Goal: Task Accomplishment & Management: Complete application form

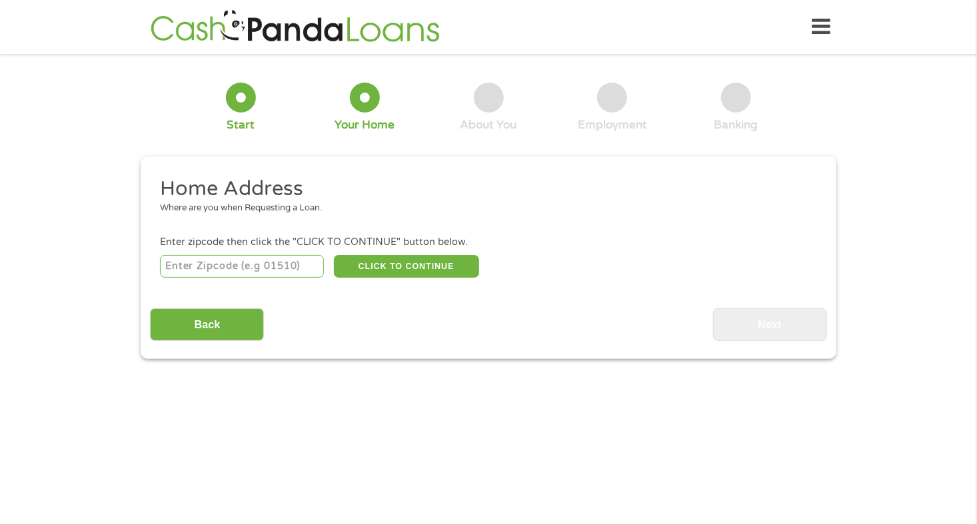
click at [292, 268] on input "number" at bounding box center [242, 266] width 165 height 23
type input "80924"
select select "[US_STATE]"
click at [384, 274] on button "CLICK TO CONTINUE" at bounding box center [406, 266] width 145 height 23
type input "80924"
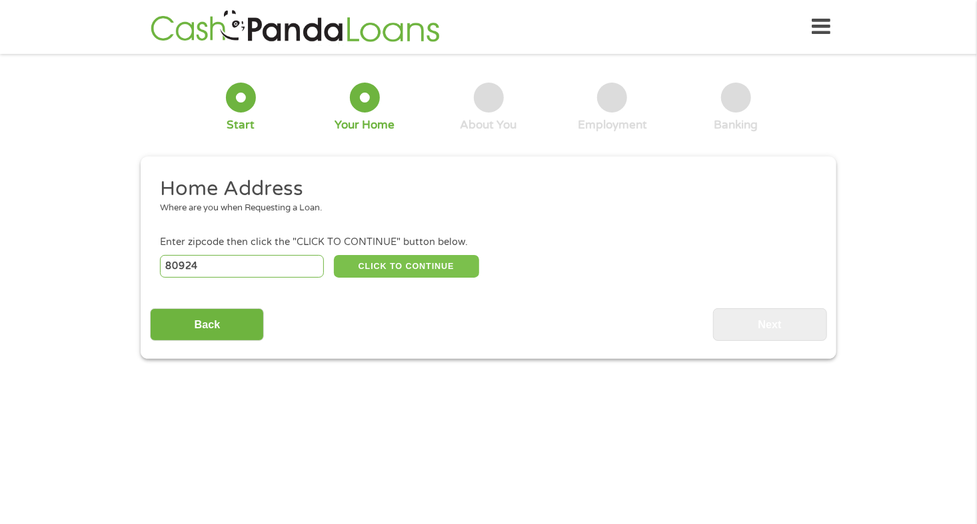
type input "[US_STATE][GEOGRAPHIC_DATA]"
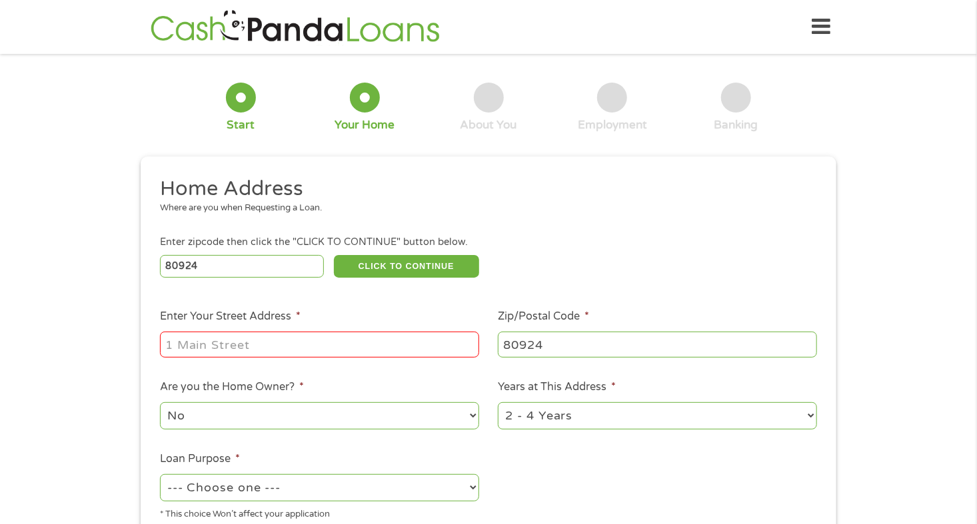
click at [340, 344] on input "Enter Your Street Address *" at bounding box center [319, 344] width 319 height 25
type input "[STREET_ADDRESS]"
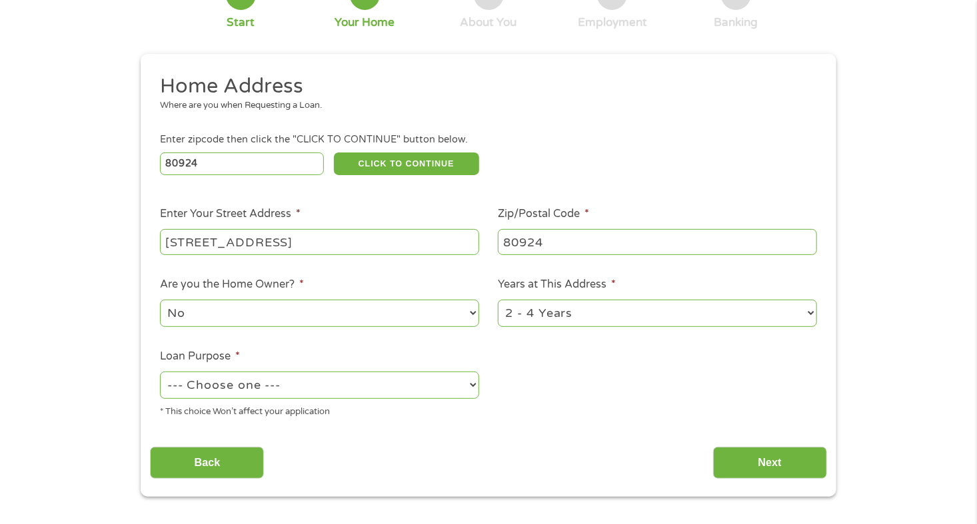
scroll to position [103, 0]
click at [580, 314] on select "1 Year or less 1 - 2 Years 2 - 4 Years Over 4 Years" at bounding box center [657, 312] width 319 height 27
select select "24months"
click at [498, 300] on select "1 Year or less 1 - 2 Years 2 - 4 Years Over 4 Years" at bounding box center [657, 312] width 319 height 27
click at [400, 385] on select "--- Choose one --- Pay Bills Debt Consolidation Home Improvement Major Purchase…" at bounding box center [319, 384] width 319 height 27
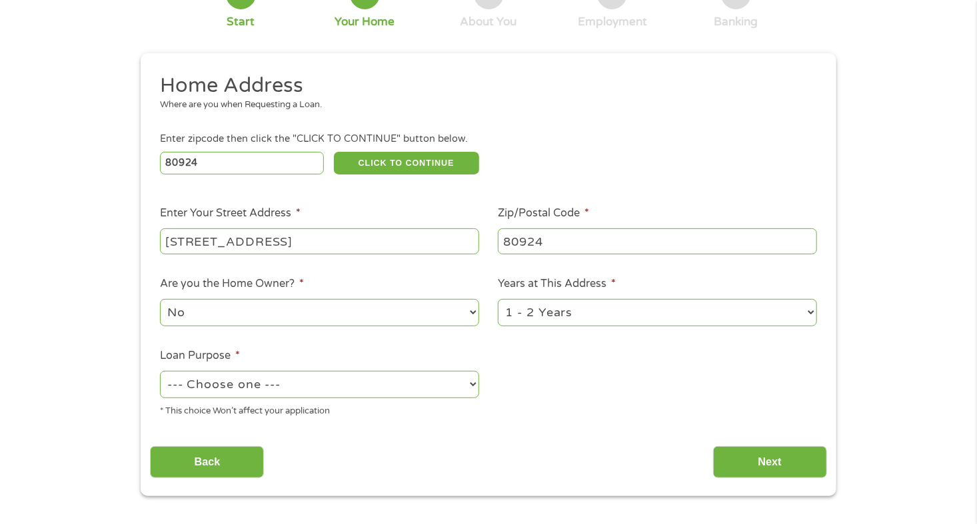
select select "paybills"
click at [160, 372] on select "--- Choose one --- Pay Bills Debt Consolidation Home Improvement Major Purchase…" at bounding box center [319, 384] width 319 height 27
click at [773, 448] on input "Next" at bounding box center [770, 462] width 114 height 33
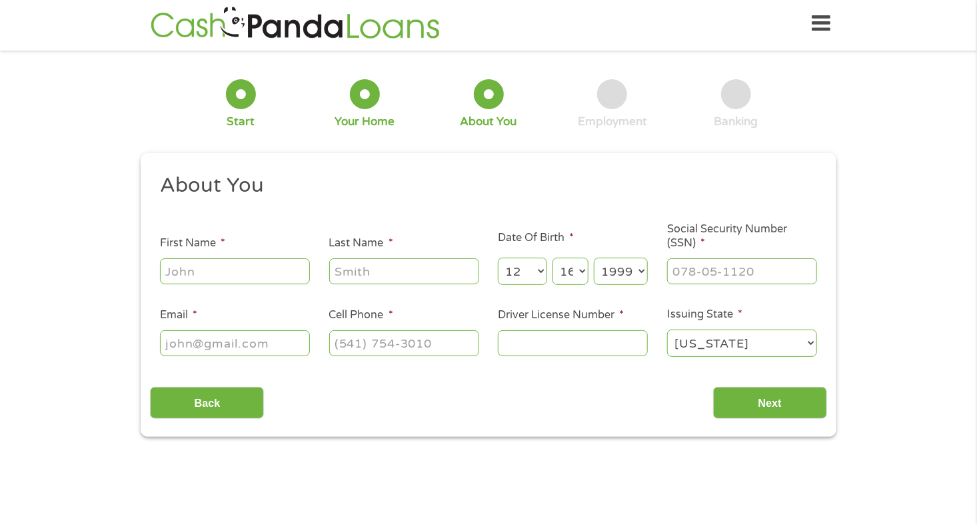
scroll to position [0, 0]
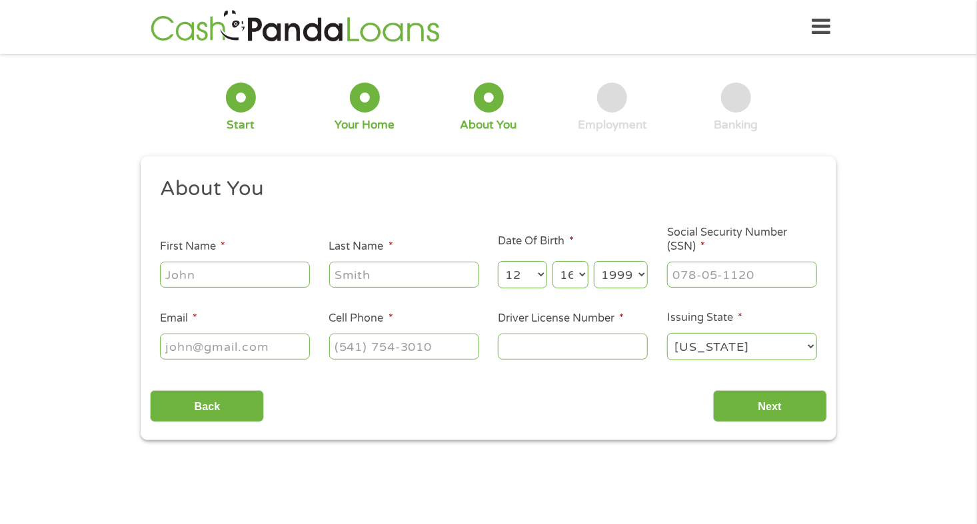
click at [302, 280] on input "First Name *" at bounding box center [235, 274] width 150 height 25
type input "[PERSON_NAME]"
type input "[EMAIL_ADDRESS][DOMAIN_NAME]"
type input "[PHONE_NUMBER]"
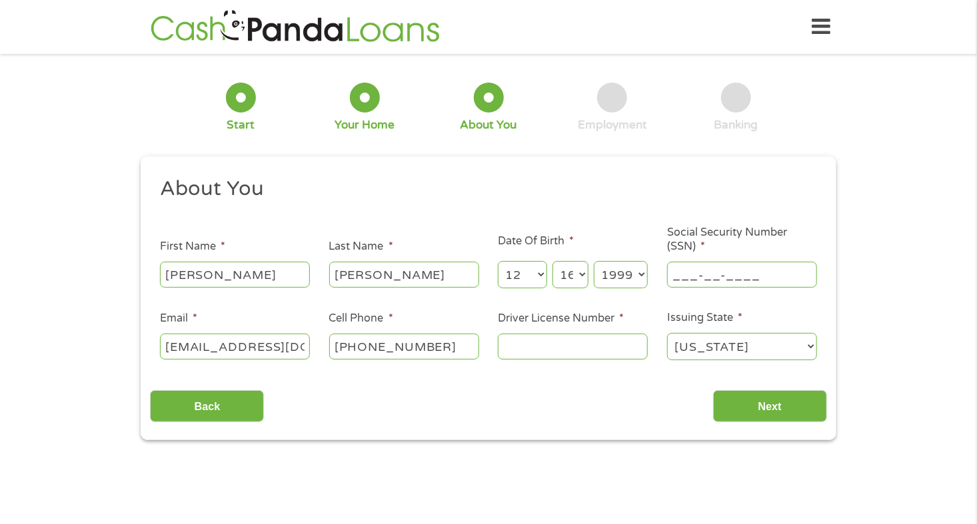
click at [718, 284] on input "___-__-____" at bounding box center [742, 274] width 150 height 25
type input "652-12-0417"
click at [596, 346] on input "Driver License Number *" at bounding box center [573, 346] width 150 height 25
type input "152120447"
click at [520, 419] on div "Back Next" at bounding box center [488, 401] width 676 height 42
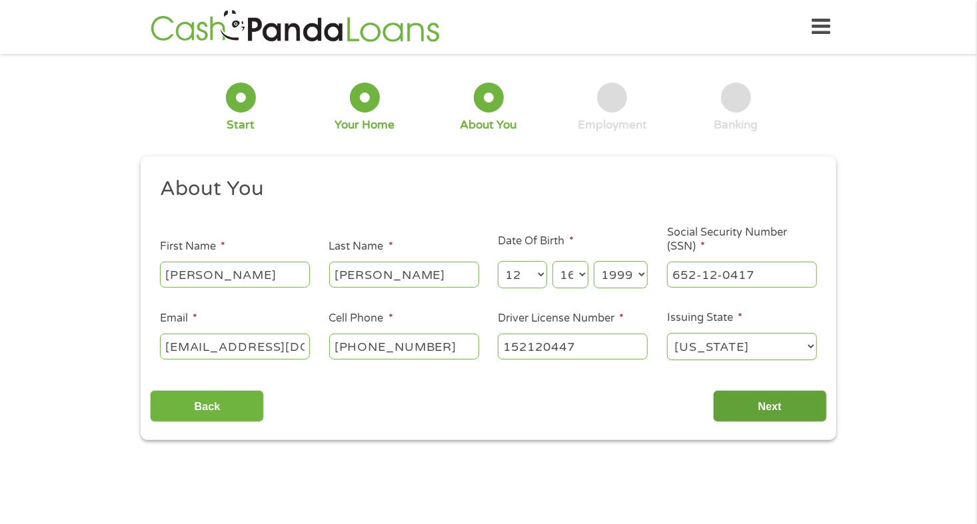
click at [726, 400] on input "Next" at bounding box center [770, 406] width 114 height 33
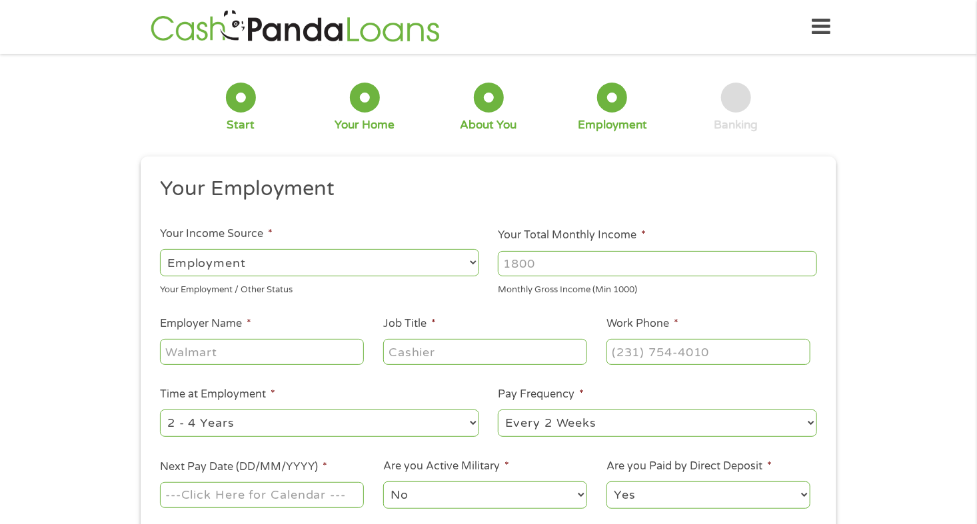
click at [458, 258] on select "--- Choose one --- Employment [DEMOGRAPHIC_DATA] Benefits" at bounding box center [319, 262] width 319 height 27
click at [580, 257] on input "Your Total Monthly Income *" at bounding box center [657, 263] width 319 height 25
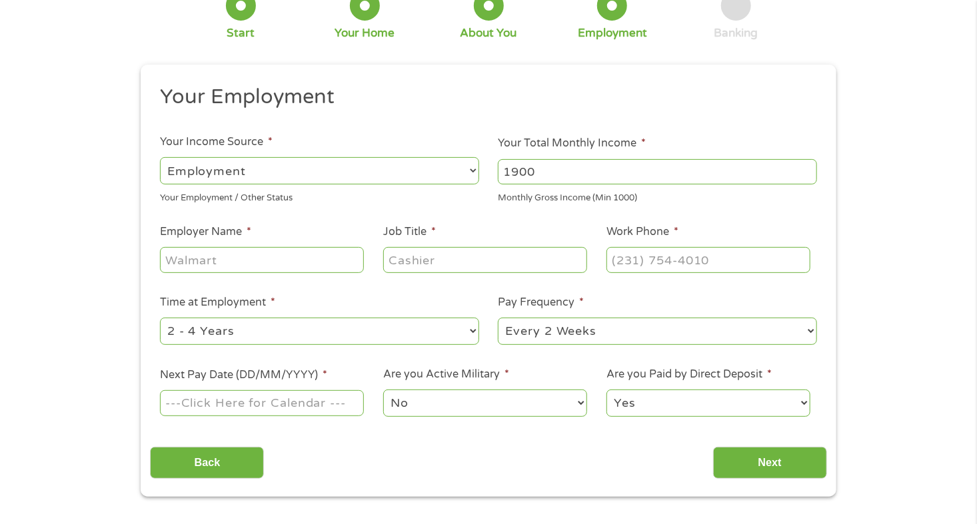
scroll to position [93, 0]
type input "1900"
click at [216, 263] on input "Employer Name *" at bounding box center [262, 258] width 204 height 25
type input "Action Potential"
click at [443, 254] on input "Job Title *" at bounding box center [485, 258] width 204 height 25
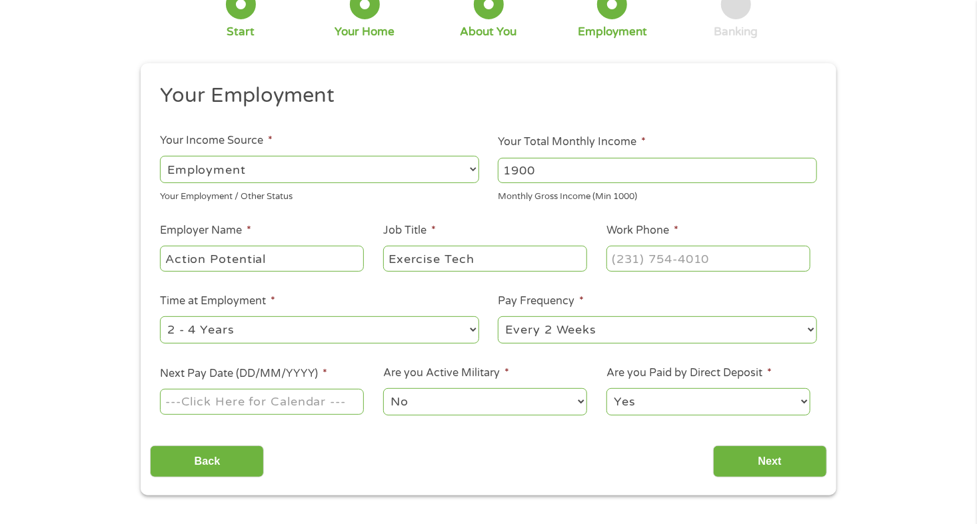
type input "Exercise Tech"
click at [620, 269] on input "(___) ___-____" at bounding box center [708, 258] width 204 height 25
type input "[PHONE_NUMBER]"
click at [520, 281] on ul "Your Employment Your Income Source * --- Choose one --- Employment [DEMOGRAPHIC…" at bounding box center [488, 255] width 676 height 345
click at [444, 336] on select "--- Choose one --- 1 Year or less 1 - 2 Years 2 - 4 Years Over 4 Years" at bounding box center [319, 329] width 319 height 27
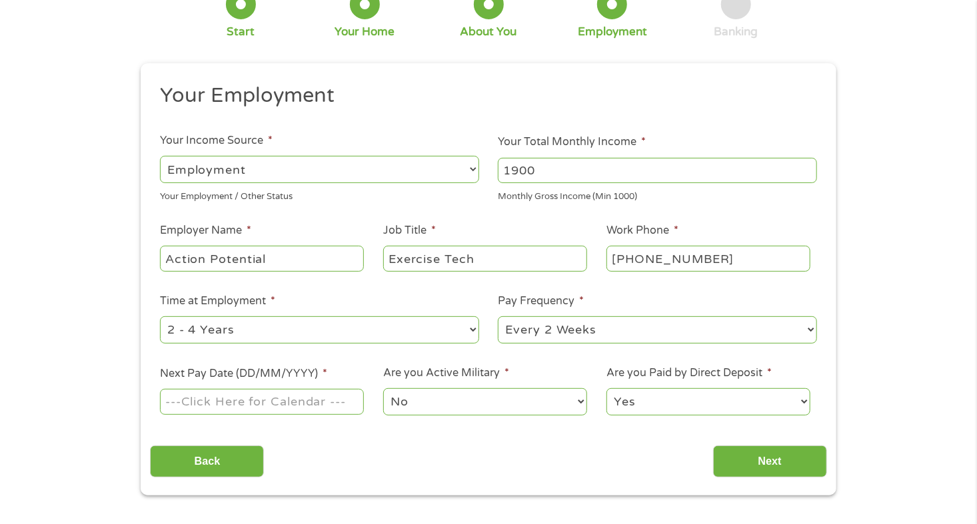
select select "12months"
click at [160, 316] on select "--- Choose one --- 1 Year or less 1 - 2 Years 2 - 4 Years Over 4 Years" at bounding box center [319, 329] width 319 height 27
click at [541, 325] on select "--- Choose one --- Every 2 Weeks Every Week Monthly Semi-Monthly" at bounding box center [657, 329] width 319 height 27
click at [498, 316] on select "--- Choose one --- Every 2 Weeks Every Week Monthly Semi-Monthly" at bounding box center [657, 329] width 319 height 27
click at [587, 332] on select "--- Choose one --- Every 2 Weeks Every Week Monthly Semi-Monthly" at bounding box center [657, 329] width 319 height 27
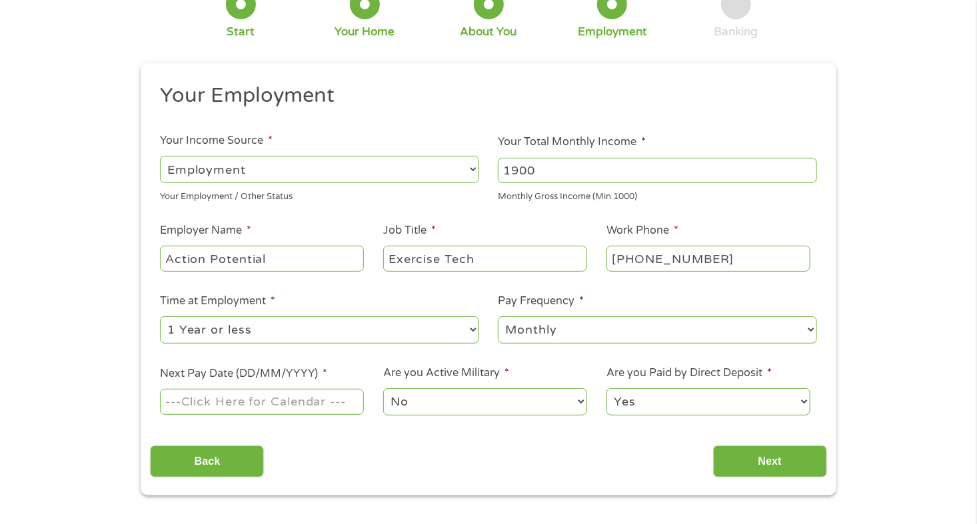
click at [587, 332] on select "--- Choose one --- Every 2 Weeks Every Week Monthly Semi-Monthly" at bounding box center [657, 329] width 319 height 27
select select "semimonthly"
click at [498, 316] on select "--- Choose one --- Every 2 Weeks Every Week Monthly Semi-Monthly" at bounding box center [657, 329] width 319 height 27
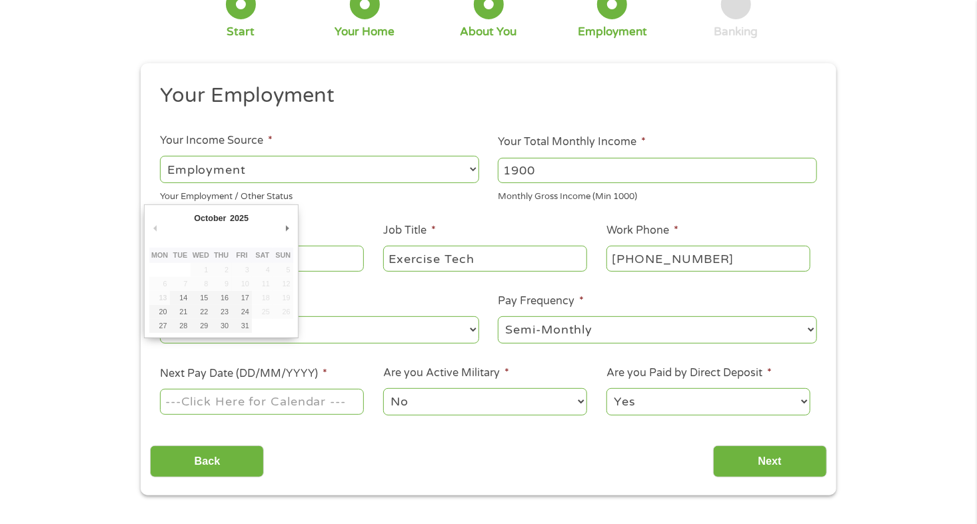
click at [335, 406] on input "Next Pay Date (DD/MM/YYYY) *" at bounding box center [262, 401] width 204 height 25
type input "[DATE]"
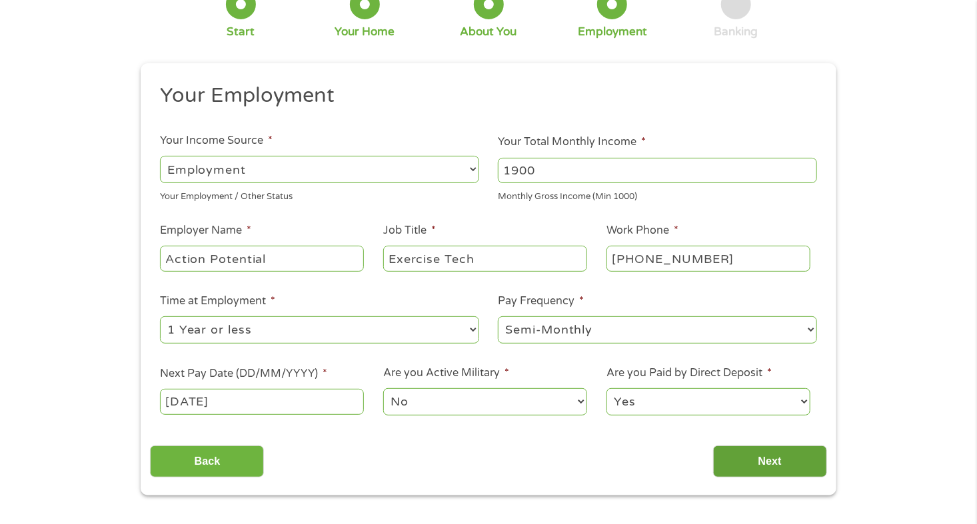
click at [754, 449] on input "Next" at bounding box center [770, 462] width 114 height 33
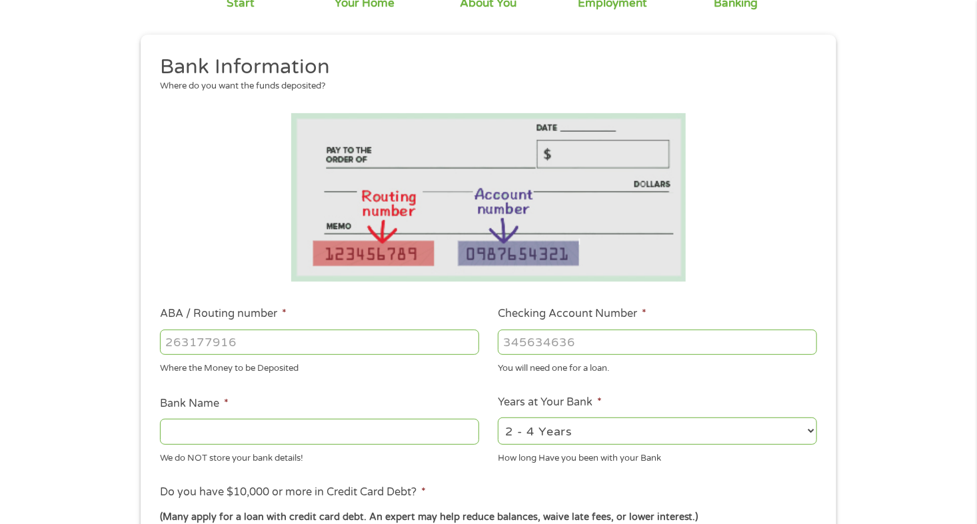
scroll to position [124, 0]
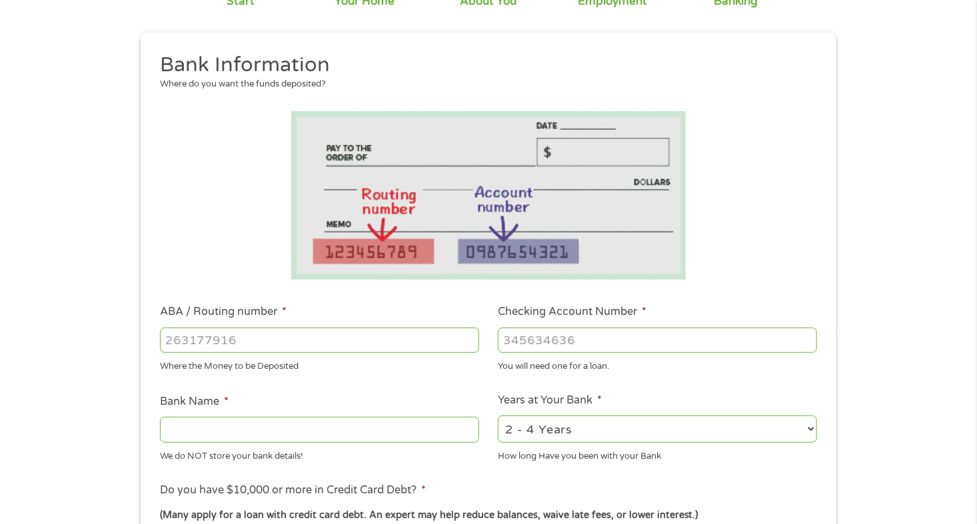
click at [278, 344] on input "ABA / Routing number *" at bounding box center [319, 340] width 319 height 25
type input "102001017"
type input "JPMORGAN CHASE BANK NA"
type input "102001017"
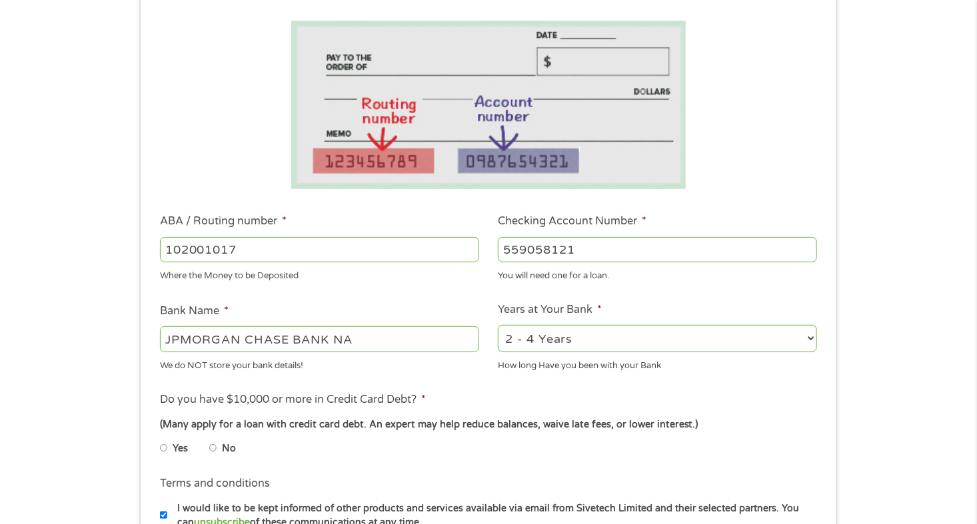
scroll to position [215, 0]
type input "559058121"
click at [612, 340] on select "2 - 4 Years 6 - 12 Months 1 - 2 Years Over 4 Years" at bounding box center [657, 337] width 319 height 27
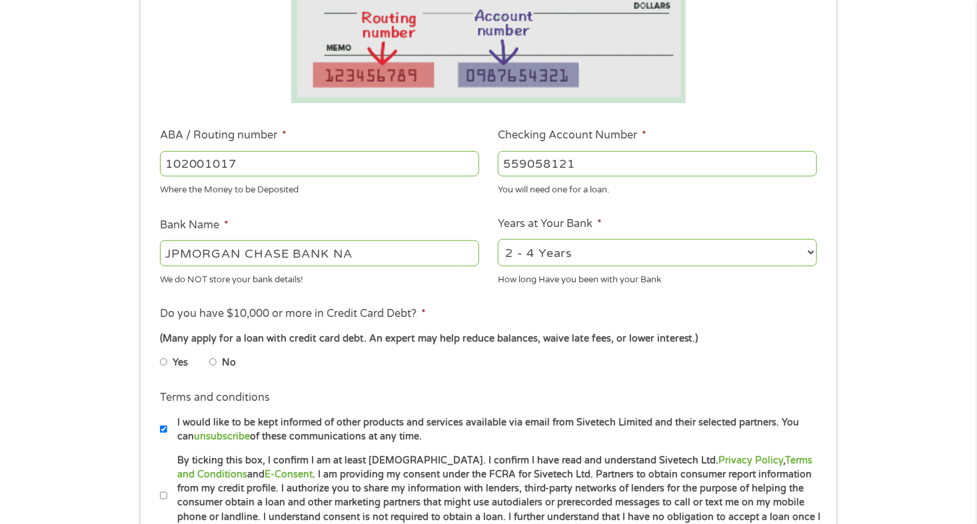
scroll to position [301, 0]
click at [182, 366] on label "Yes" at bounding box center [180, 362] width 15 height 15
click at [168, 366] on input "Yes" at bounding box center [164, 361] width 8 height 21
radio input "true"
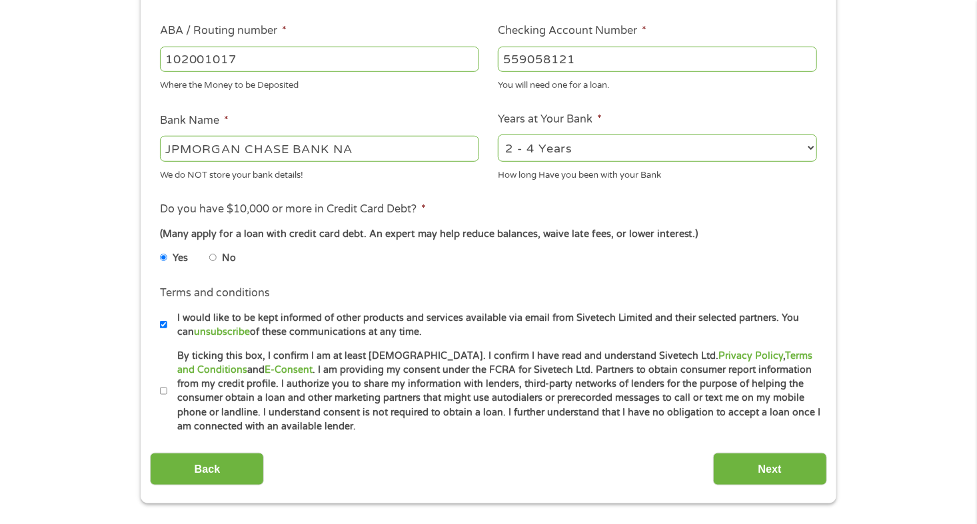
scroll to position [406, 0]
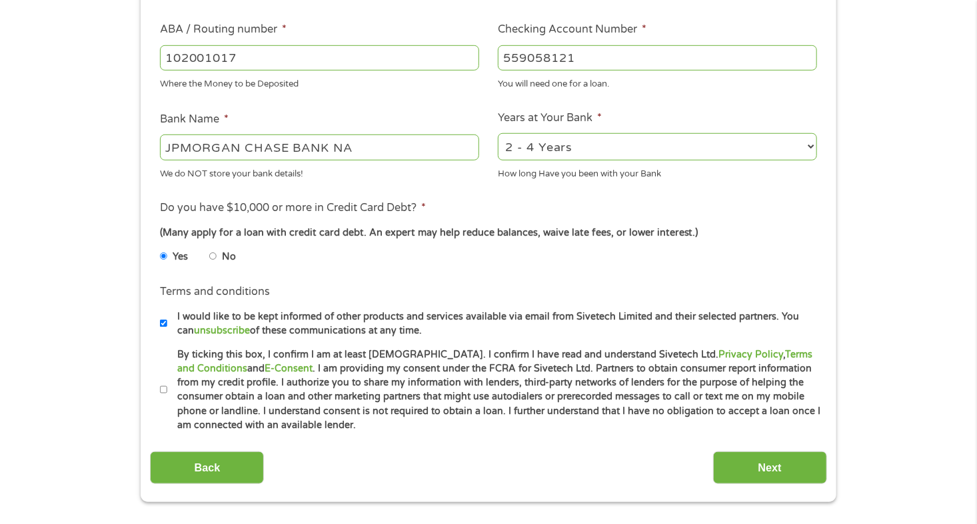
click at [169, 385] on label "By ticking this box, I confirm I am at least [DEMOGRAPHIC_DATA]. I confirm I ha…" at bounding box center [494, 390] width 654 height 85
click at [168, 385] on input "By ticking this box, I confirm I am at least [DEMOGRAPHIC_DATA]. I confirm I ha…" at bounding box center [164, 390] width 8 height 21
checkbox input "true"
click at [756, 454] on input "Next" at bounding box center [770, 468] width 114 height 33
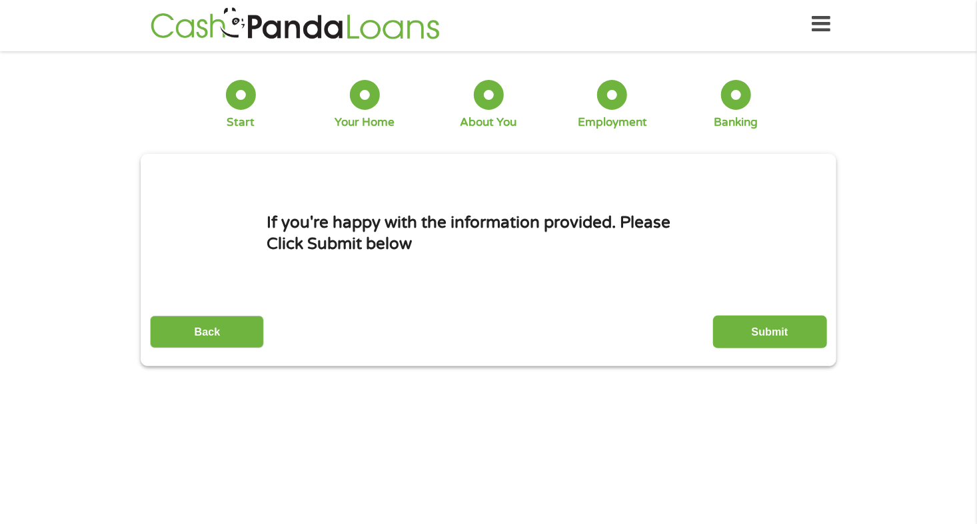
scroll to position [0, 0]
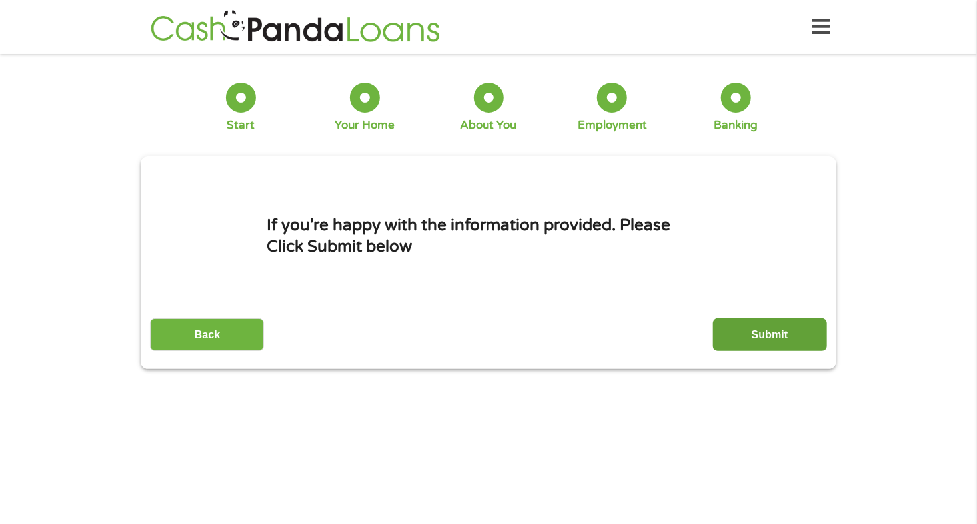
click at [742, 321] on input "Submit" at bounding box center [770, 334] width 114 height 33
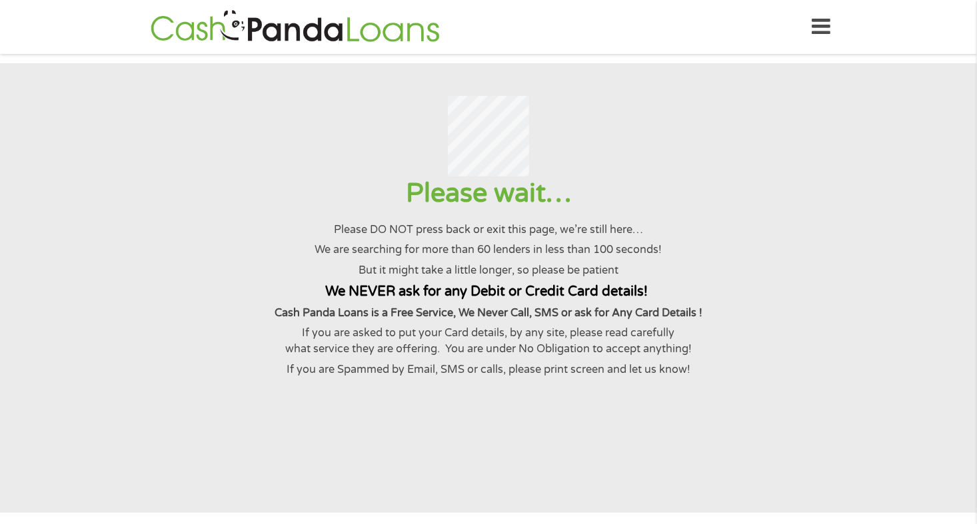
click at [712, 430] on section "Please wait… Please DO NOT press back or exit this page, we’re still here… We a…" at bounding box center [488, 288] width 977 height 450
